Goal: Task Accomplishment & Management: Use online tool/utility

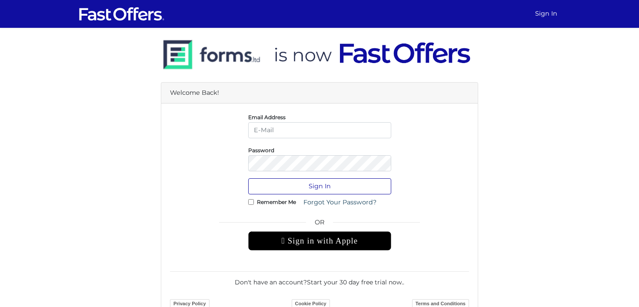
type input "[EMAIL_ADDRESS][DOMAIN_NAME]"
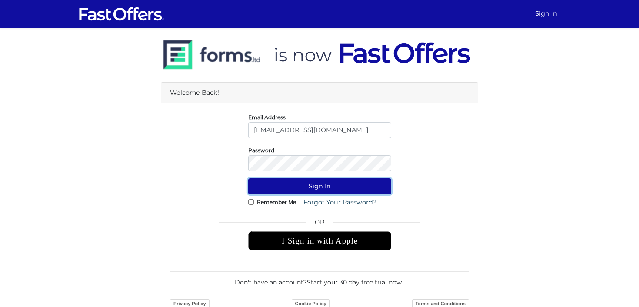
click at [299, 183] on button "Sign In" at bounding box center [319, 186] width 143 height 16
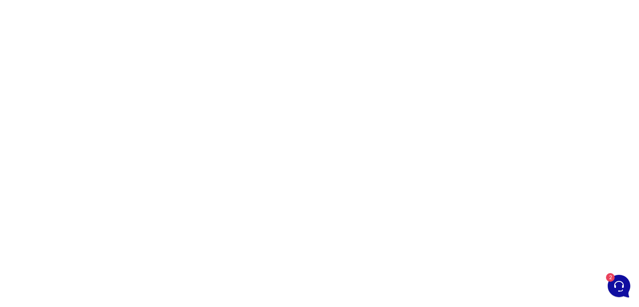
scroll to position [48, 0]
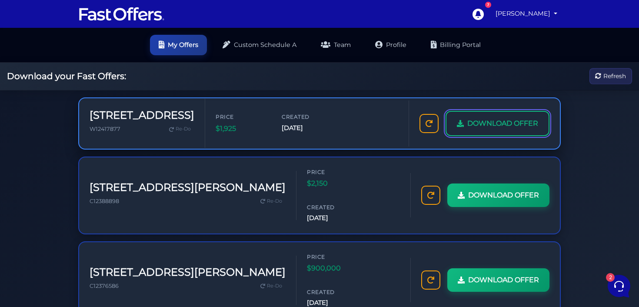
click at [483, 131] on link "DOWNLOAD OFFER" at bounding box center [497, 123] width 104 height 25
